Goal: Task Accomplishment & Management: Manage account settings

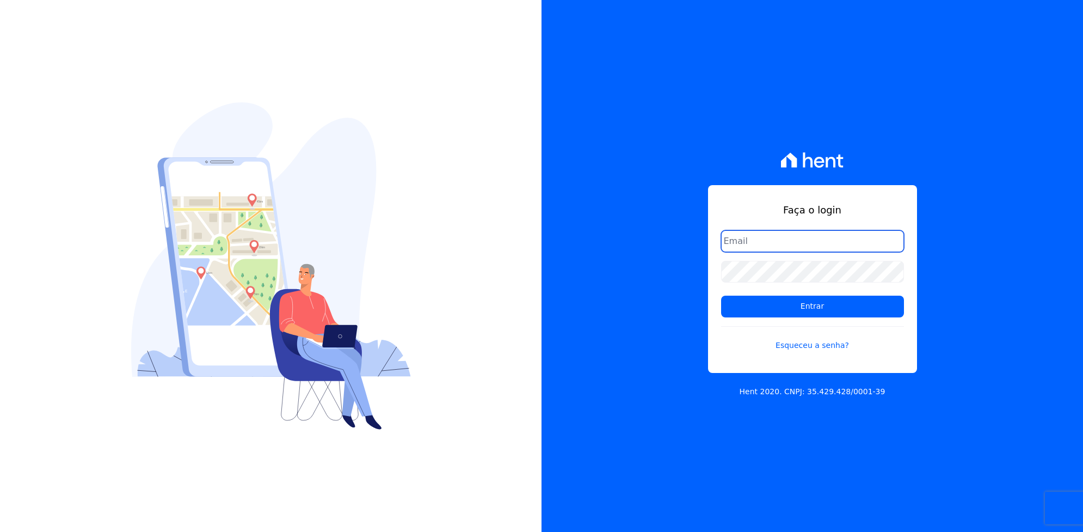
click at [792, 233] on input "email" at bounding box center [812, 241] width 183 height 22
click at [648, 283] on div "Faça o login Entrar Esqueceu a senha? Hent 2020. CNPJ: 35.429.428/0001-39" at bounding box center [813, 266] width 542 height 532
type input "[EMAIL_ADDRESS][DOMAIN_NAME]"
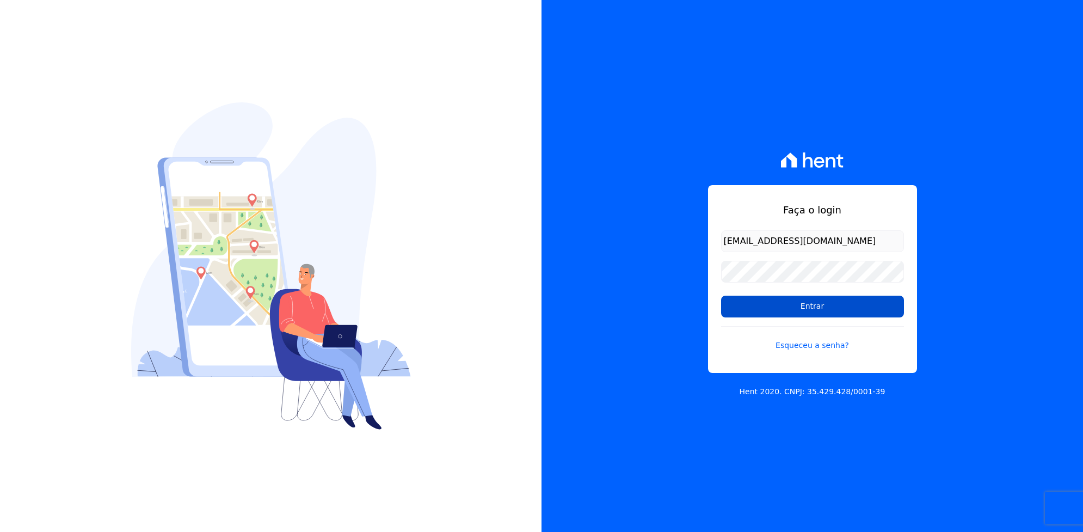
click at [768, 313] on input "Entrar" at bounding box center [812, 307] width 183 height 22
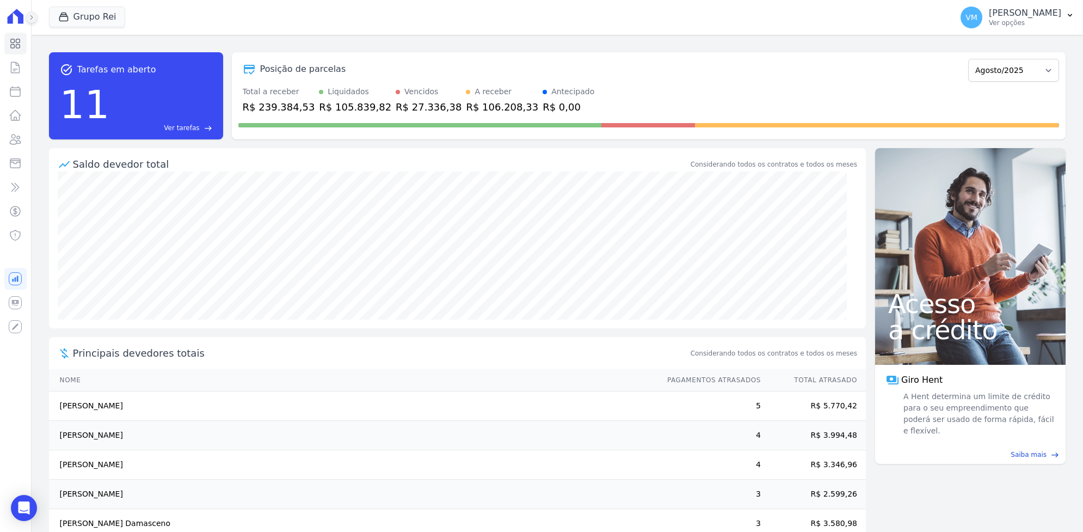
click at [32, 19] on icon at bounding box center [31, 17] width 7 height 7
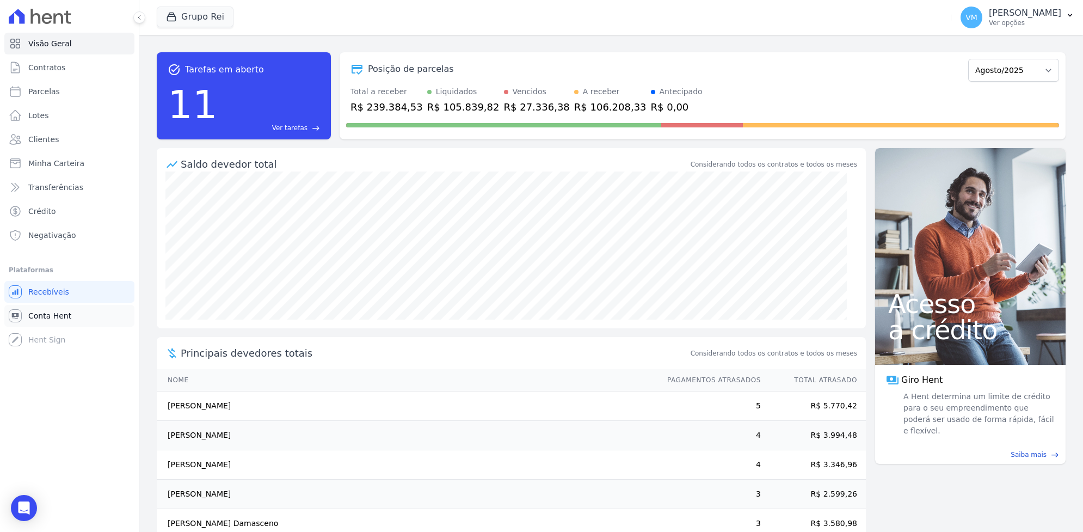
click at [38, 314] on span "Conta Hent" at bounding box center [49, 315] width 43 height 11
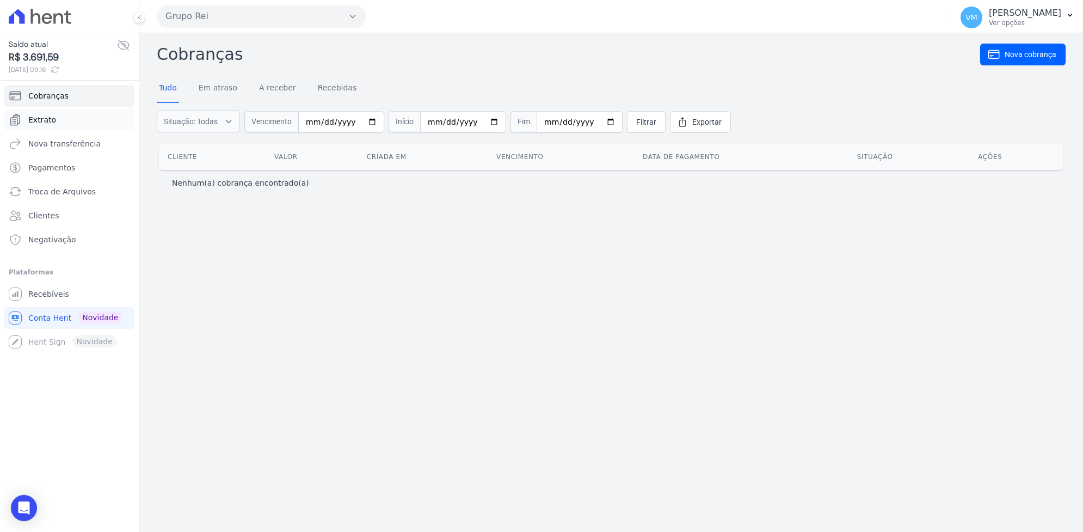
click at [50, 121] on span "Extrato" at bounding box center [42, 119] width 28 height 11
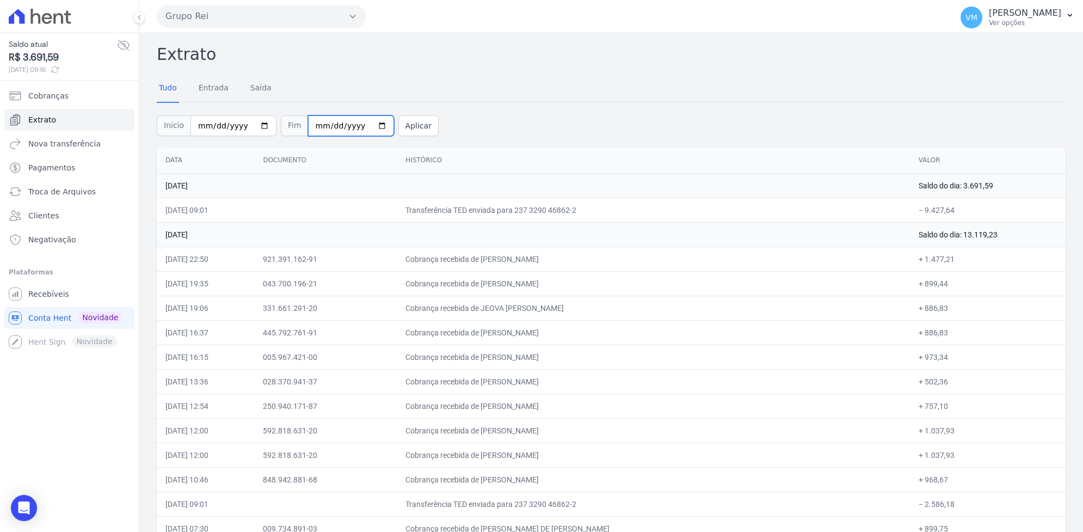
click at [369, 125] on input "2025-08-18" at bounding box center [351, 125] width 86 height 21
type input "2025-08-17"
click at [401, 124] on button "Aplicar" at bounding box center [419, 125] width 40 height 21
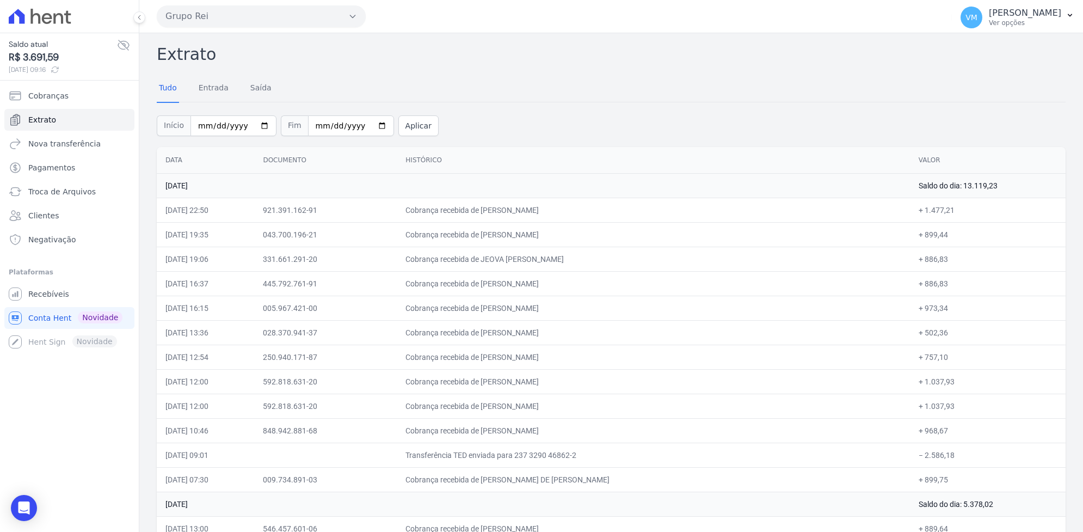
drag, startPoint x: 176, startPoint y: 160, endPoint x: 218, endPoint y: 164, distance: 42.7
click at [175, 160] on th "Data" at bounding box center [205, 160] width 97 height 27
click at [301, 163] on th "Documento" at bounding box center [325, 160] width 143 height 27
drag, startPoint x: 444, startPoint y: 151, endPoint x: 474, endPoint y: 157, distance: 30.4
click at [444, 152] on th "Histórico" at bounding box center [653, 160] width 513 height 27
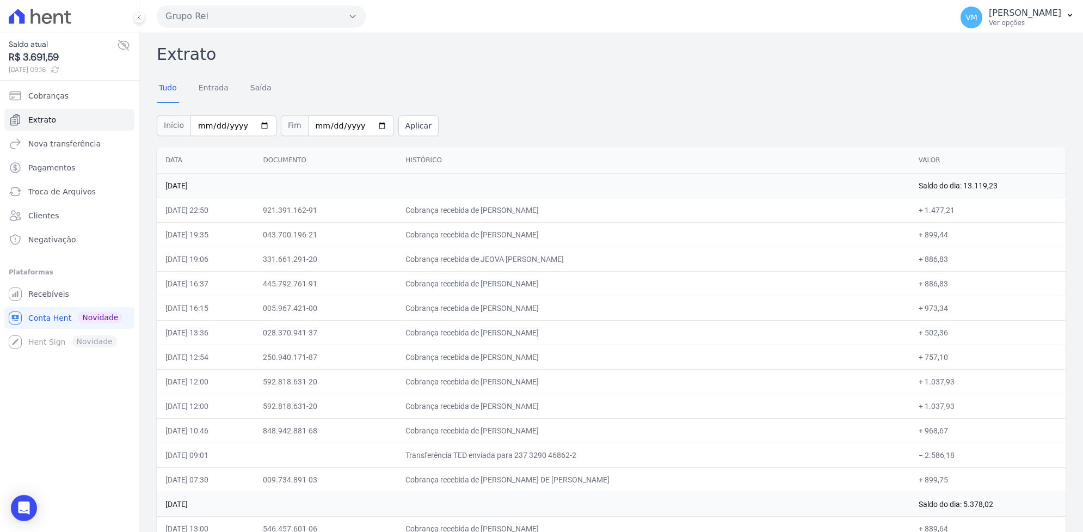
click at [928, 164] on th "Valor" at bounding box center [988, 160] width 156 height 27
click at [209, 189] on td "15 de Agosto de 2025" at bounding box center [534, 185] width 754 height 25
click at [208, 88] on link "Entrada" at bounding box center [214, 89] width 34 height 28
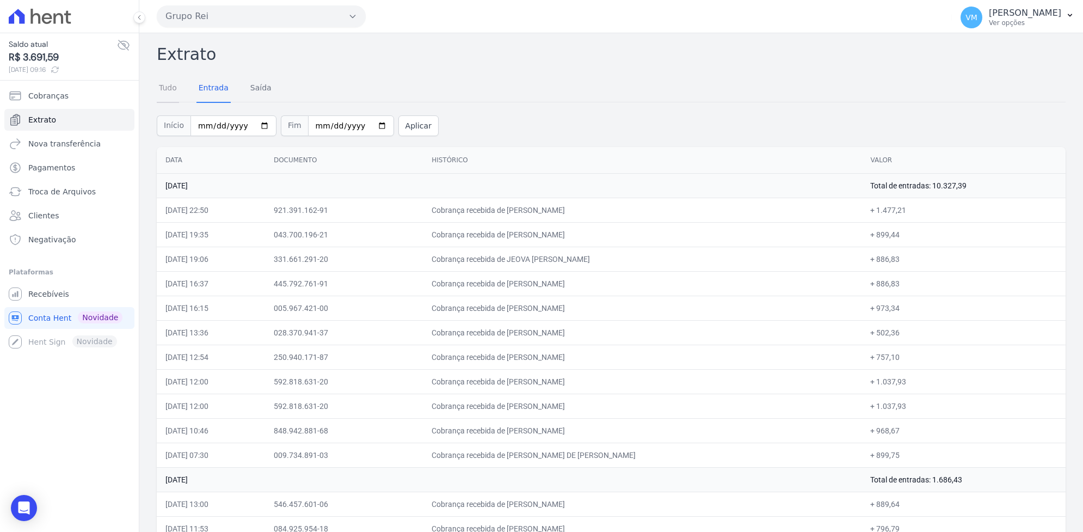
click at [166, 87] on link "Tudo" at bounding box center [168, 89] width 22 height 28
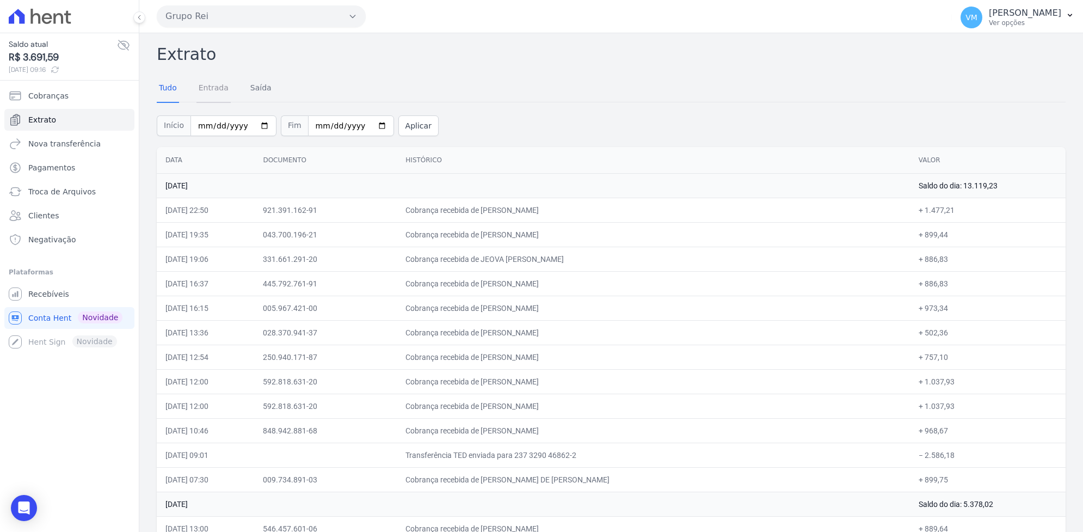
click at [206, 84] on link "Entrada" at bounding box center [214, 89] width 34 height 28
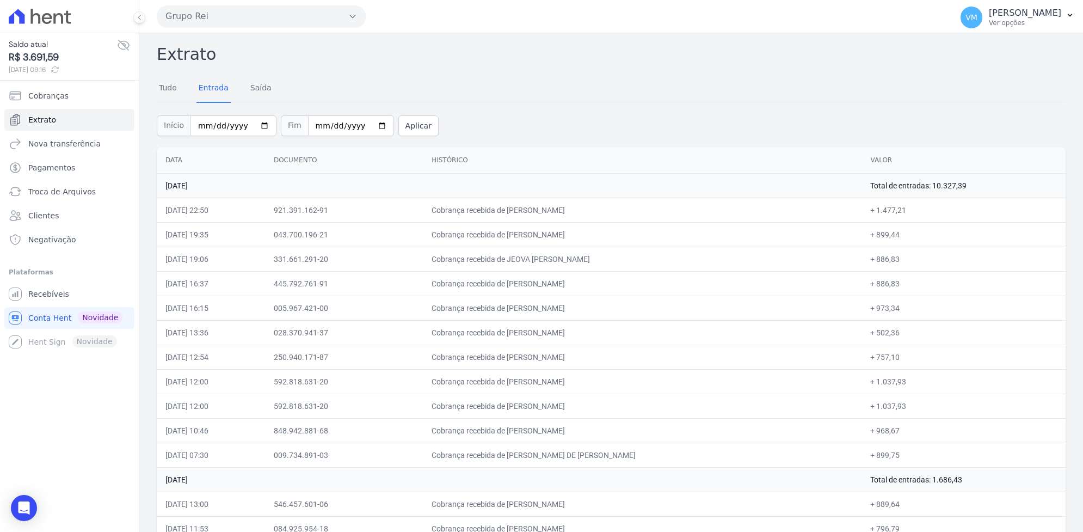
click at [219, 156] on th "Data" at bounding box center [211, 160] width 108 height 27
click at [173, 159] on th "Data" at bounding box center [211, 160] width 108 height 27
click at [321, 155] on th "Documento" at bounding box center [344, 160] width 158 height 27
drag, startPoint x: 323, startPoint y: 154, endPoint x: 487, endPoint y: 161, distance: 164.6
click at [487, 161] on th "Histórico" at bounding box center [642, 160] width 439 height 27
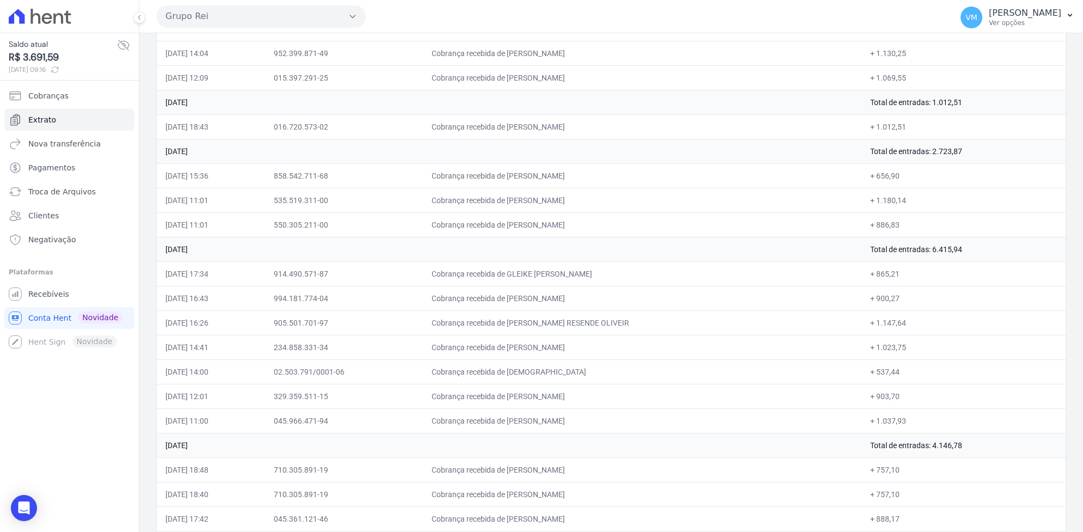
scroll to position [1645, 0]
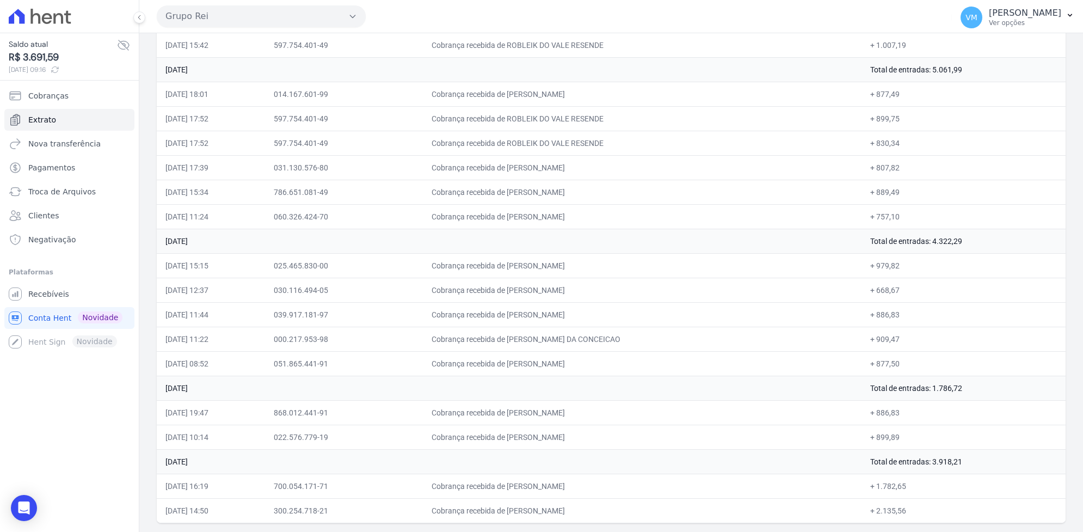
drag, startPoint x: 156, startPoint y: 57, endPoint x: 813, endPoint y: 548, distance: 820.4
click at [813, 531] on html "Saldo atual R$ 3.691,59 18/08/2025, 09:16 Cobranças Extrato Nova transferência …" at bounding box center [541, 266] width 1083 height 532
drag, startPoint x: 543, startPoint y: 160, endPoint x: 330, endPoint y: 101, distance: 220.7
drag, startPoint x: 330, startPoint y: 101, endPoint x: 321, endPoint y: 86, distance: 17.6
click at [321, 86] on td "014.167.601-99" at bounding box center [344, 94] width 158 height 25
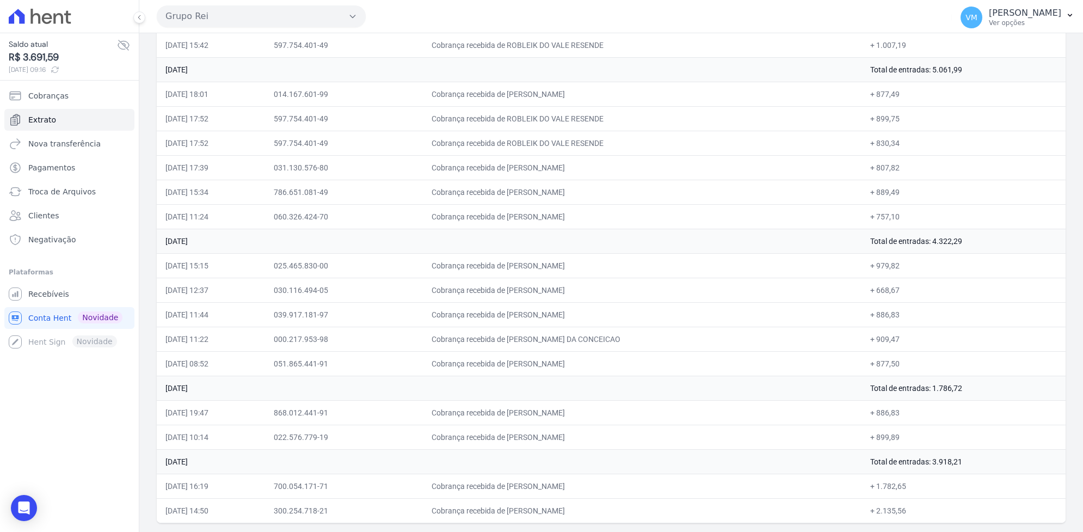
drag, startPoint x: 154, startPoint y: 58, endPoint x: 535, endPoint y: 540, distance: 614.8
click at [535, 531] on html "Saldo atual R$ 3.691,59 18/08/2025, 09:16 Cobranças Extrato Nova transferência …" at bounding box center [541, 266] width 1083 height 532
